Goal: Find specific page/section: Find specific page/section

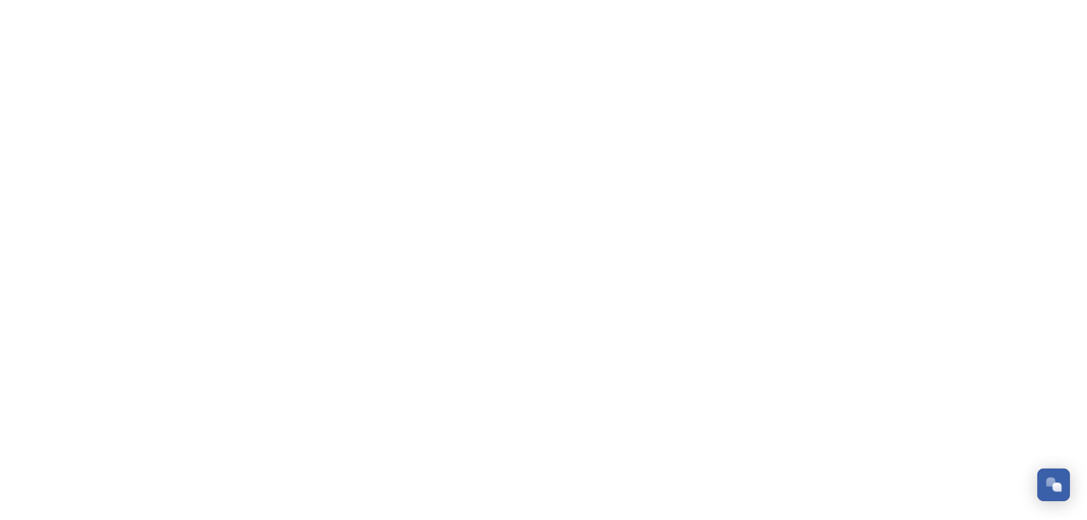
scroll to position [5110, 0]
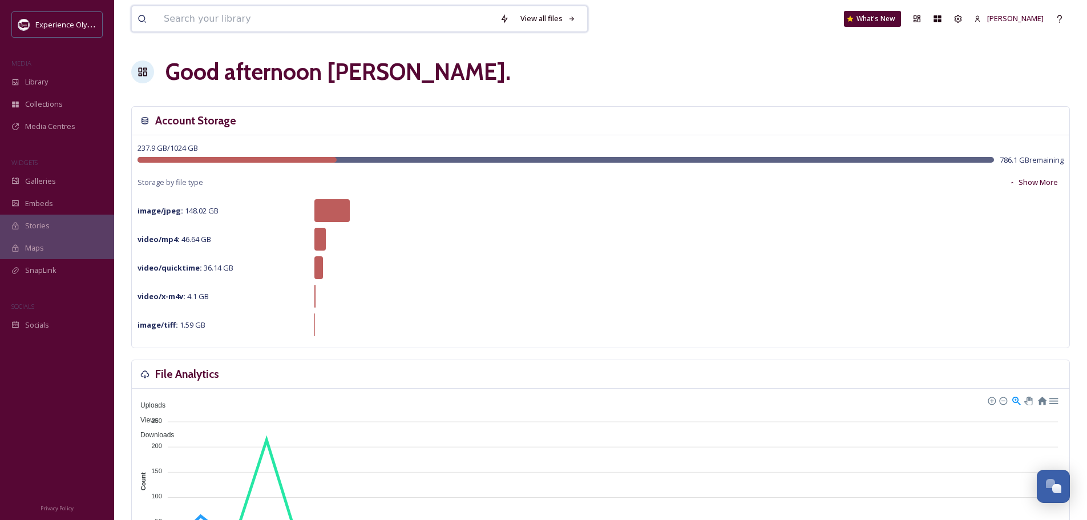
click at [247, 21] on input at bounding box center [326, 18] width 336 height 25
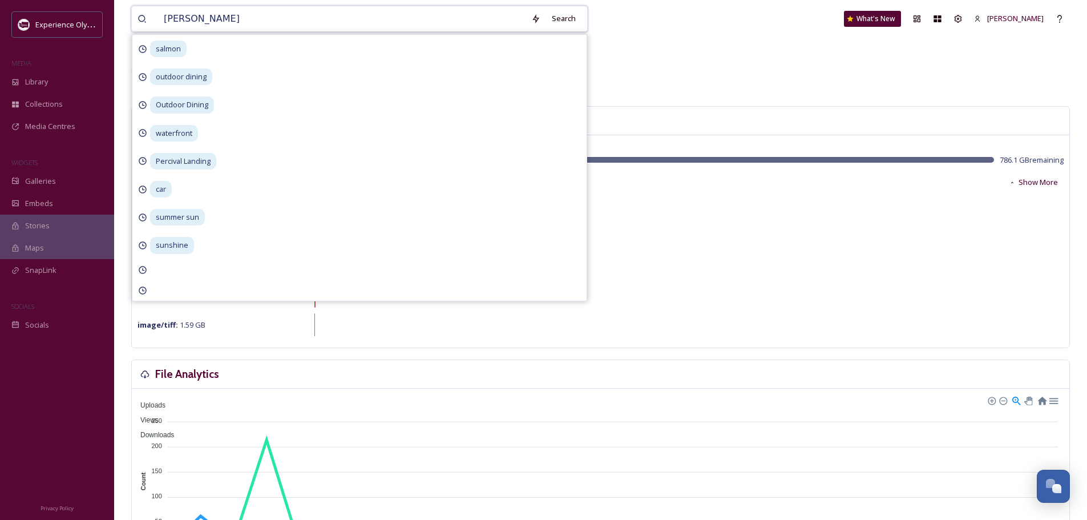
type input "sunny summer"
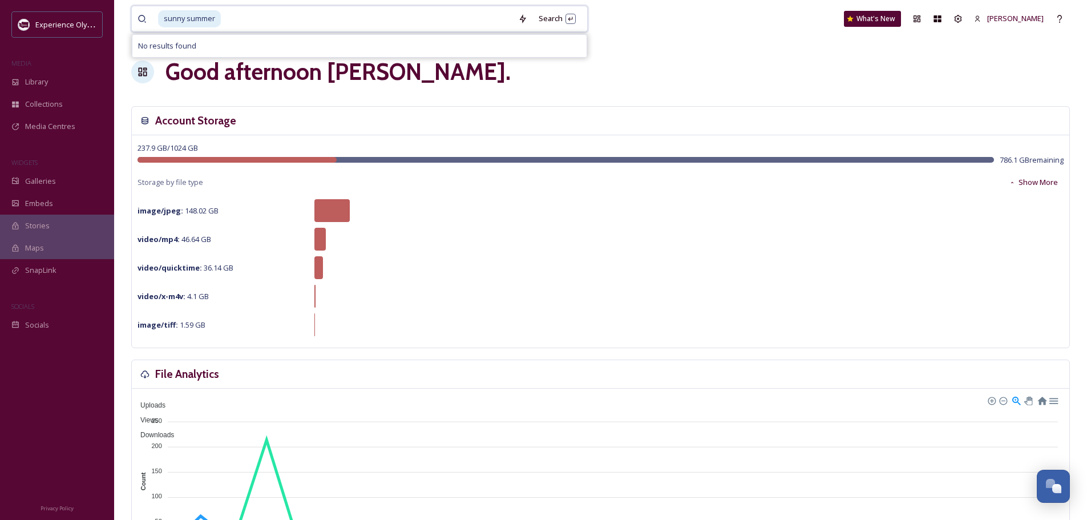
drag, startPoint x: 244, startPoint y: 9, endPoint x: 144, endPoint y: 10, distance: 100.4
click at [144, 10] on div "sunny summer" at bounding box center [324, 18] width 375 height 25
type input "sunny"
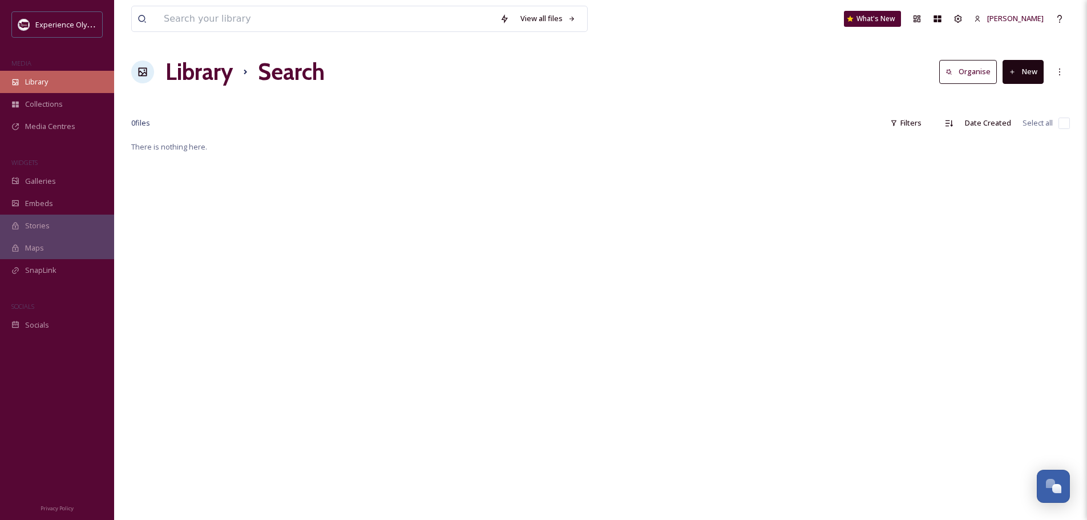
click at [54, 76] on div "Library" at bounding box center [57, 82] width 114 height 22
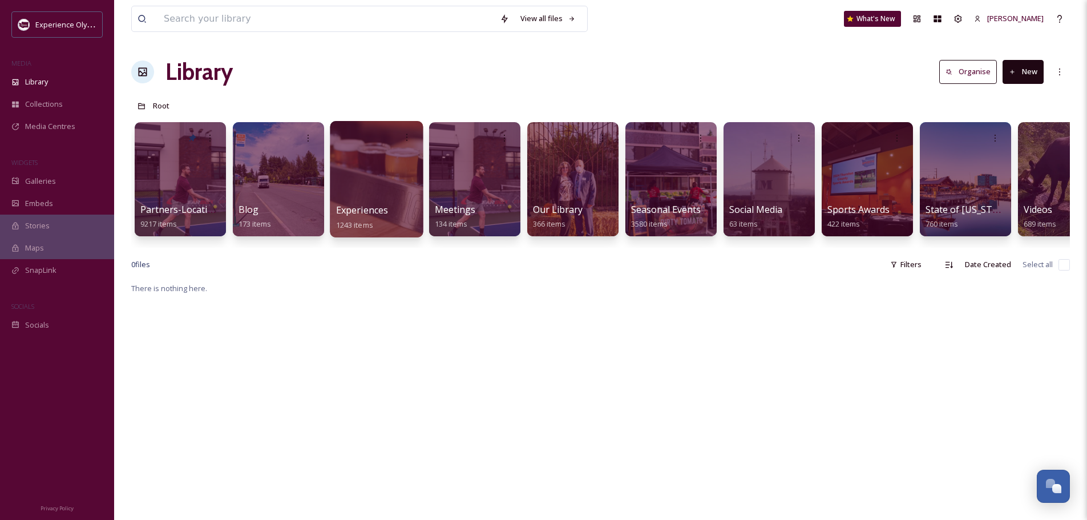
click at [381, 208] on span "Experiences" at bounding box center [362, 210] width 52 height 13
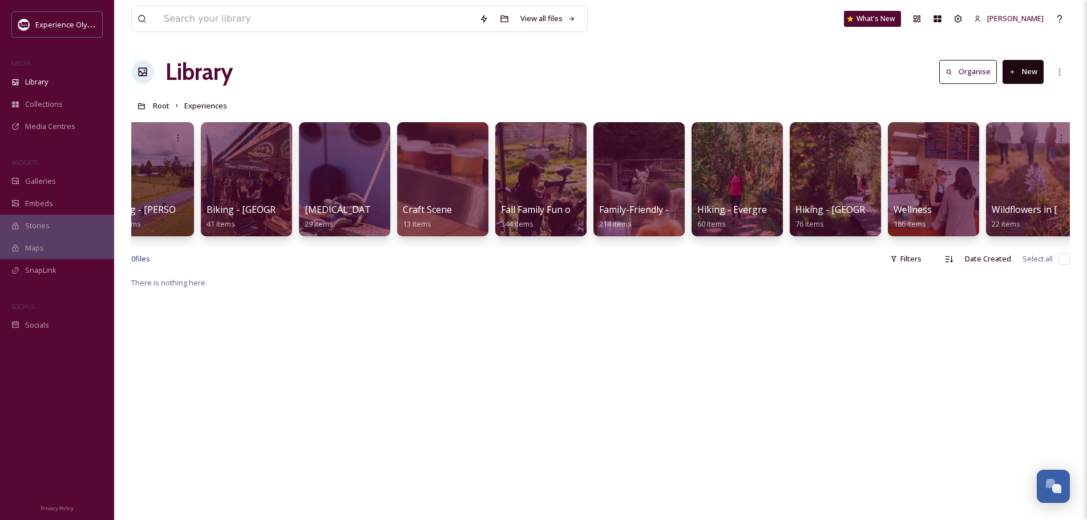
scroll to position [0, 239]
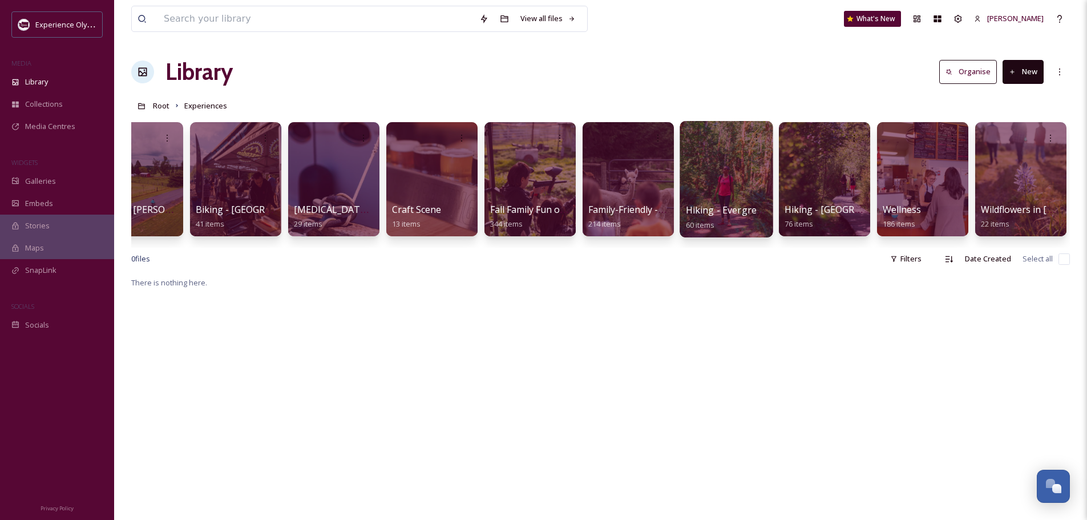
click at [756, 187] on div at bounding box center [725, 179] width 93 height 116
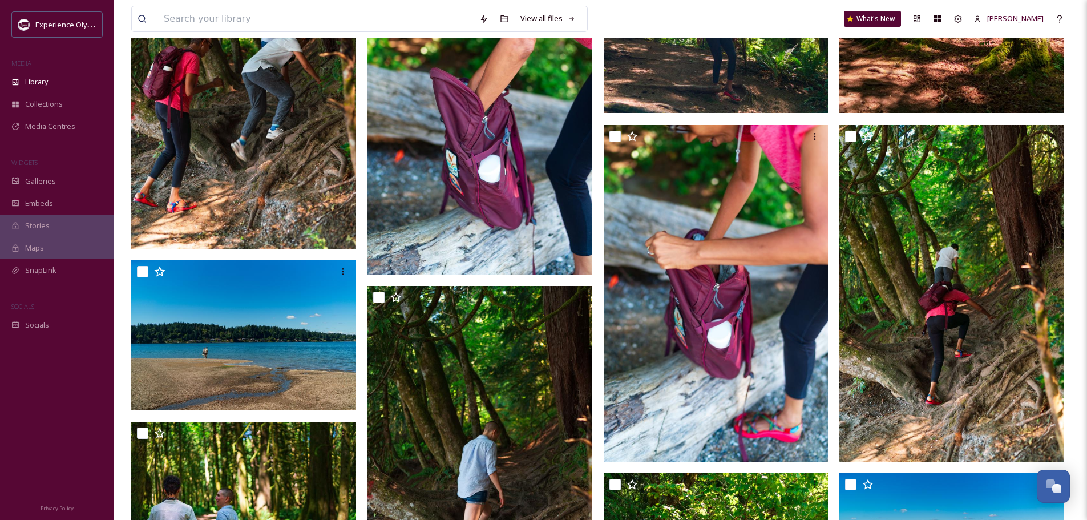
scroll to position [742, 0]
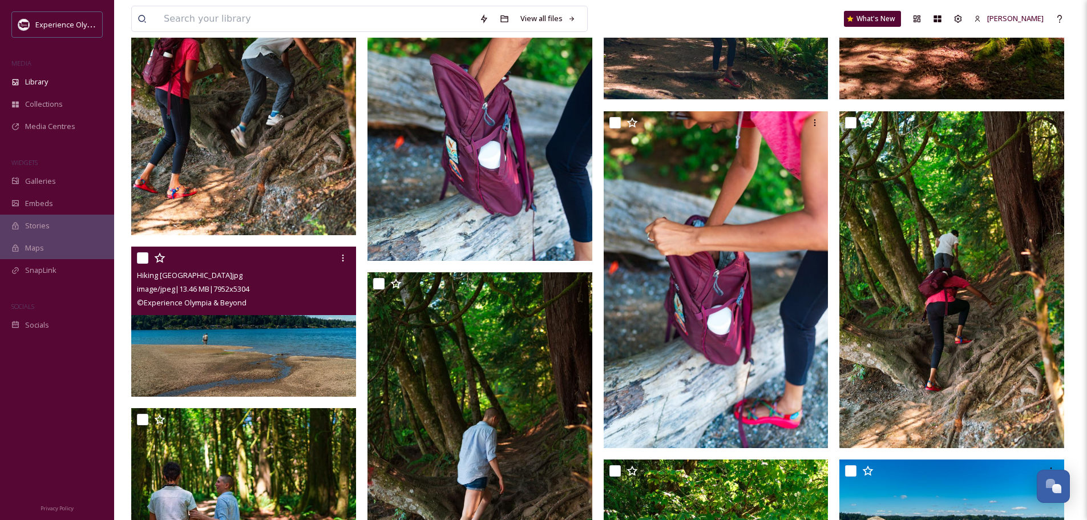
click at [255, 349] on img at bounding box center [243, 321] width 225 height 150
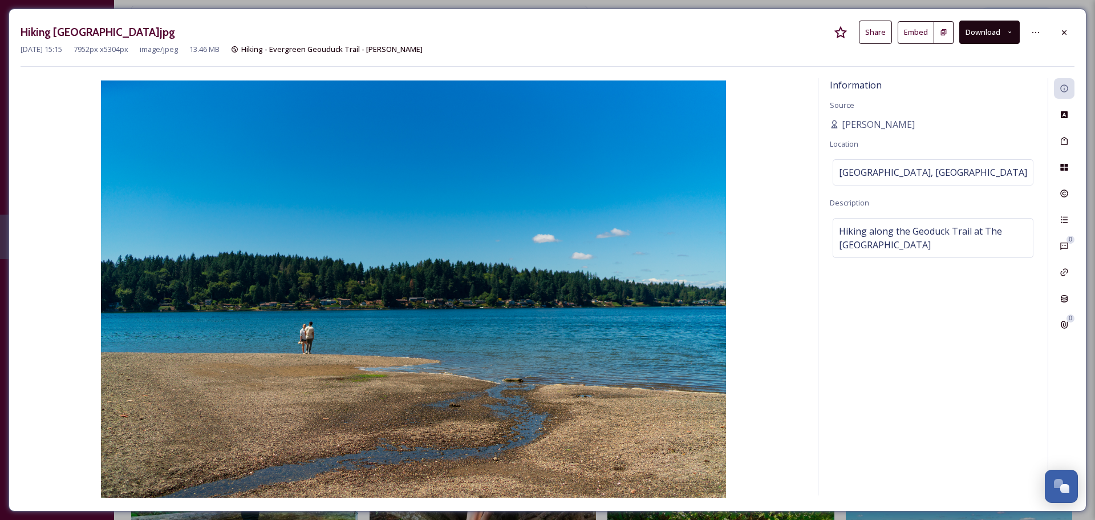
drag, startPoint x: 1068, startPoint y: 29, endPoint x: 1046, endPoint y: 13, distance: 27.3
click at [1068, 29] on icon at bounding box center [1064, 32] width 9 height 9
